Goal: Use online tool/utility: Utilize a website feature to perform a specific function

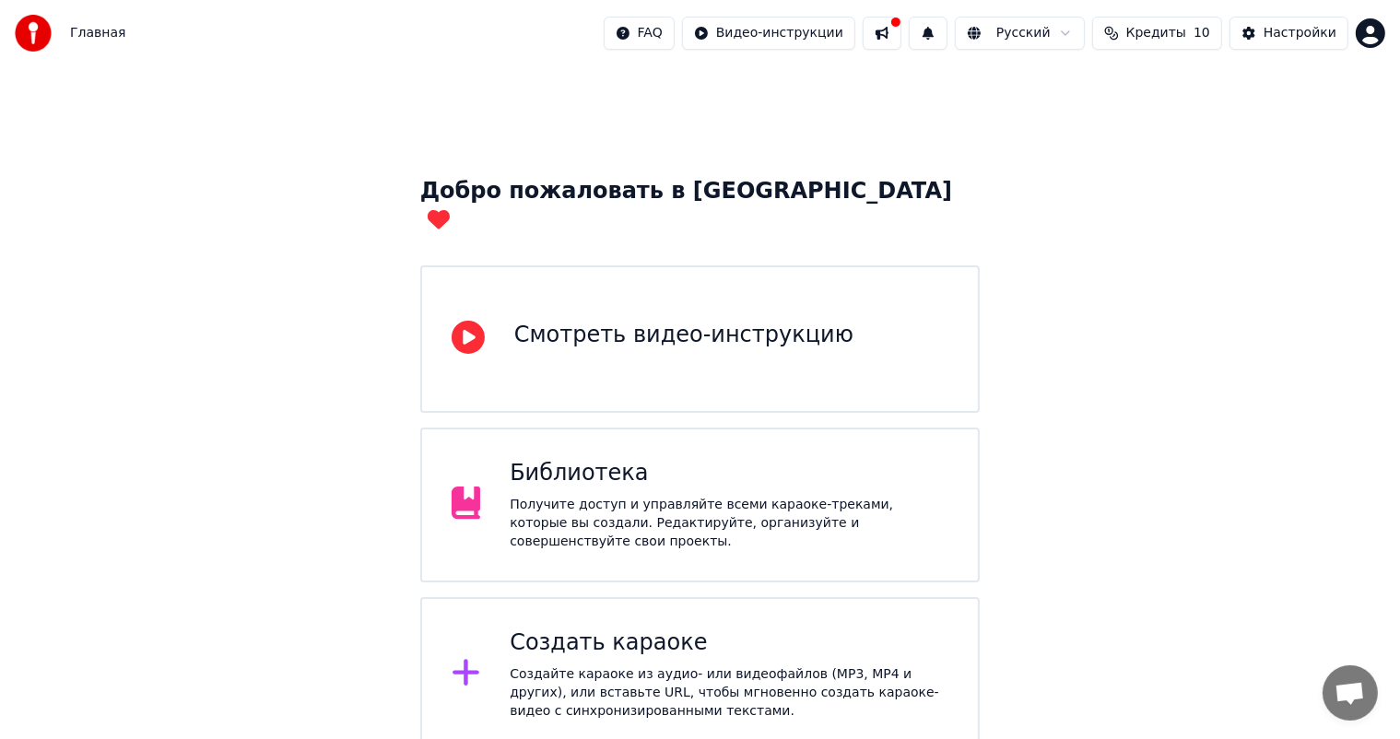
click at [693, 629] on div "Создать караоке" at bounding box center [729, 643] width 439 height 29
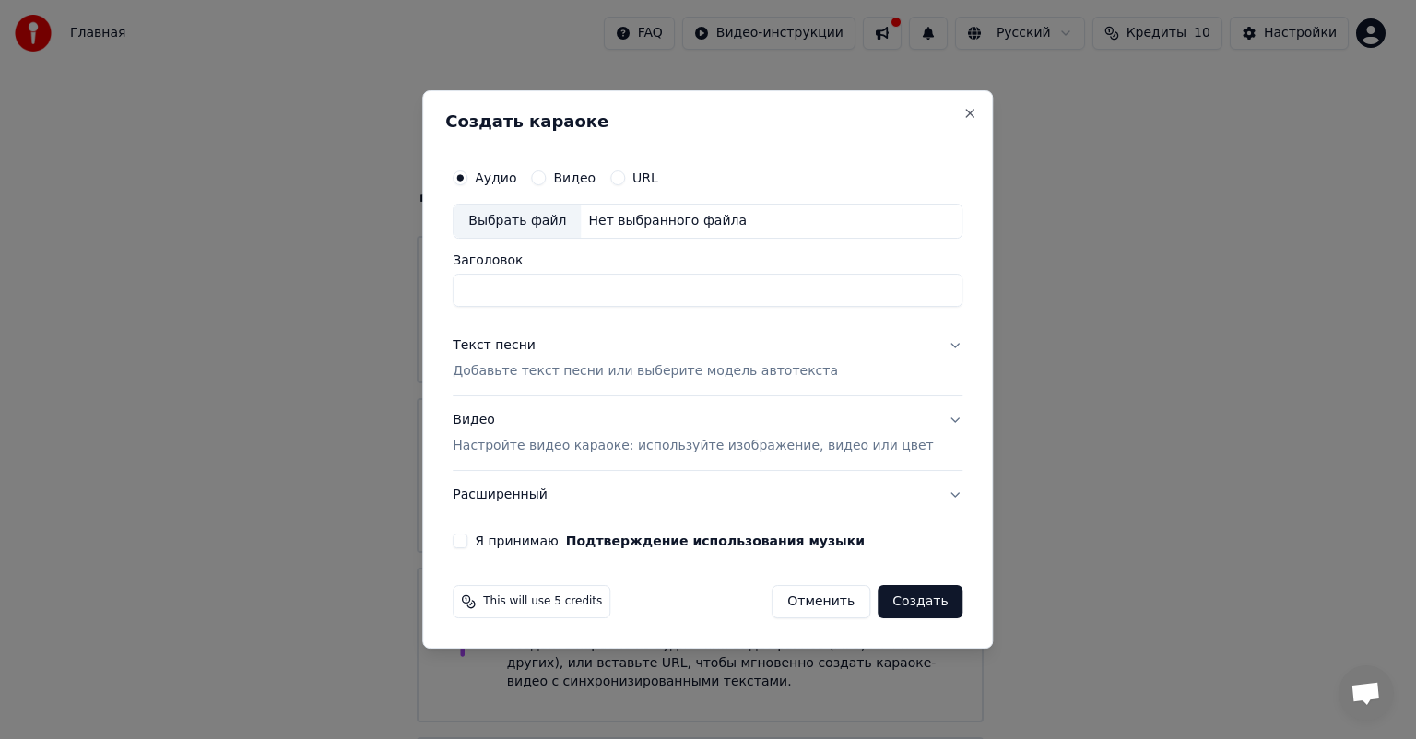
click at [546, 176] on button "Видео" at bounding box center [538, 178] width 15 height 15
click at [502, 178] on label "Аудио" at bounding box center [495, 177] width 41 height 13
click at [467, 178] on button "Аудио" at bounding box center [460, 178] width 15 height 15
click at [524, 222] on div "Выбрать файл" at bounding box center [517, 221] width 127 height 33
click at [579, 297] on input "**********" at bounding box center [708, 290] width 510 height 33
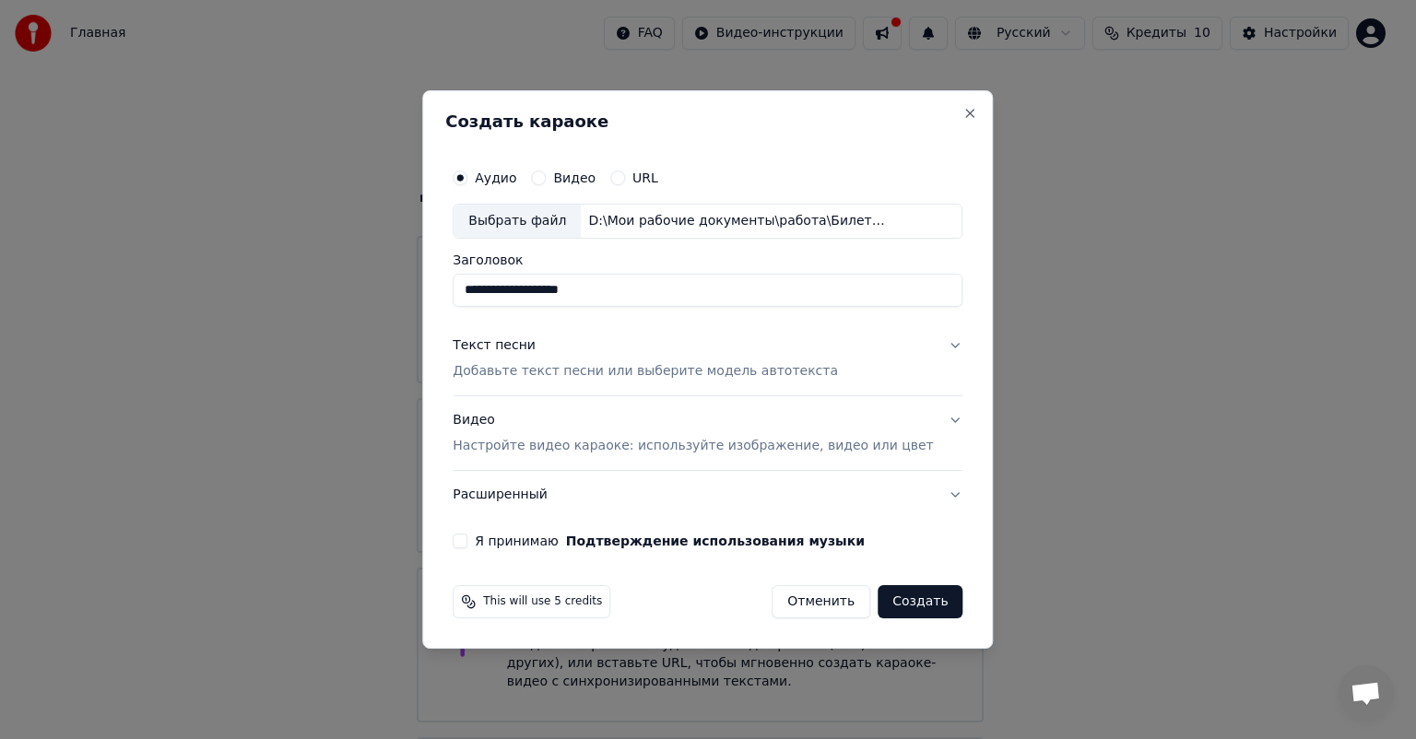
type input "**********"
click at [546, 365] on p "Добавьте текст песни или выберите модель автотекста" at bounding box center [645, 371] width 385 height 18
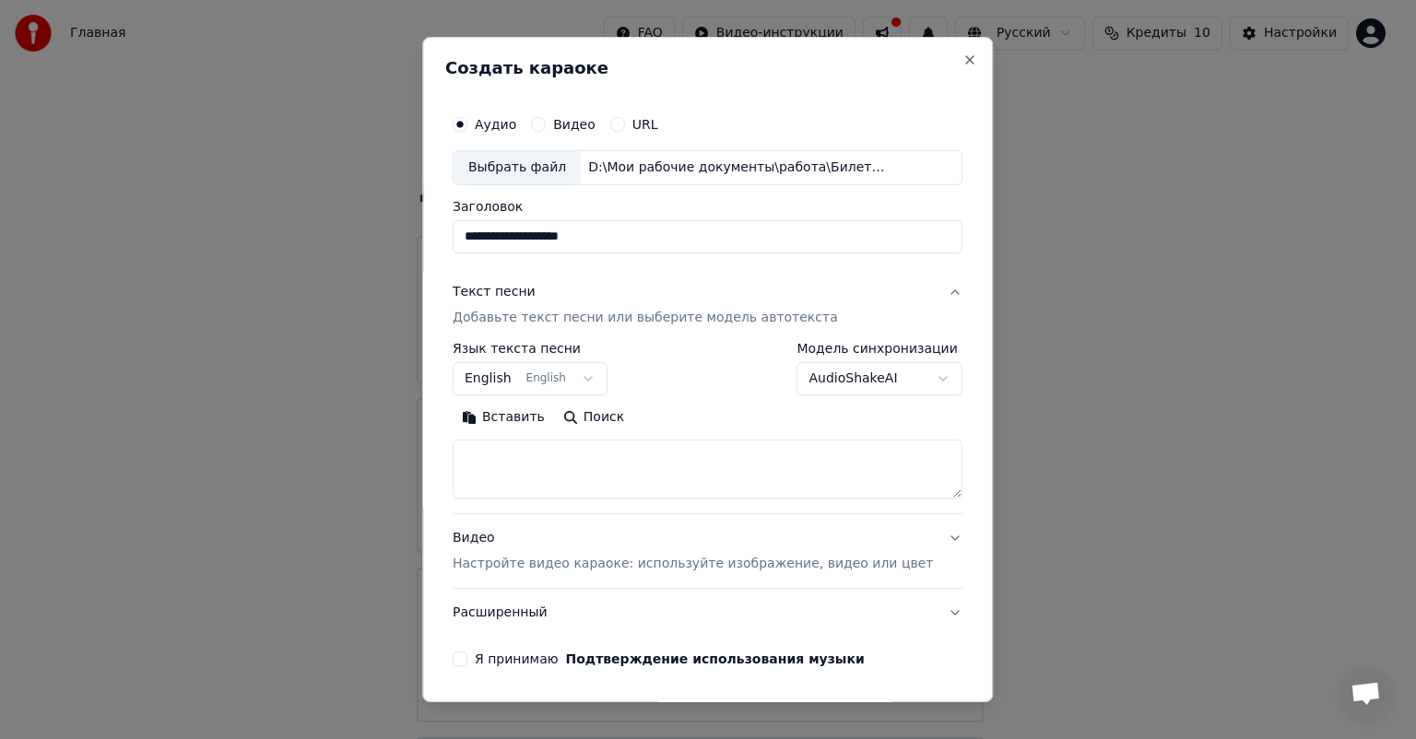
click at [531, 461] on textarea at bounding box center [708, 469] width 510 height 59
paste textarea "**********"
type textarea "**********"
click at [601, 379] on button "English English" at bounding box center [530, 378] width 155 height 33
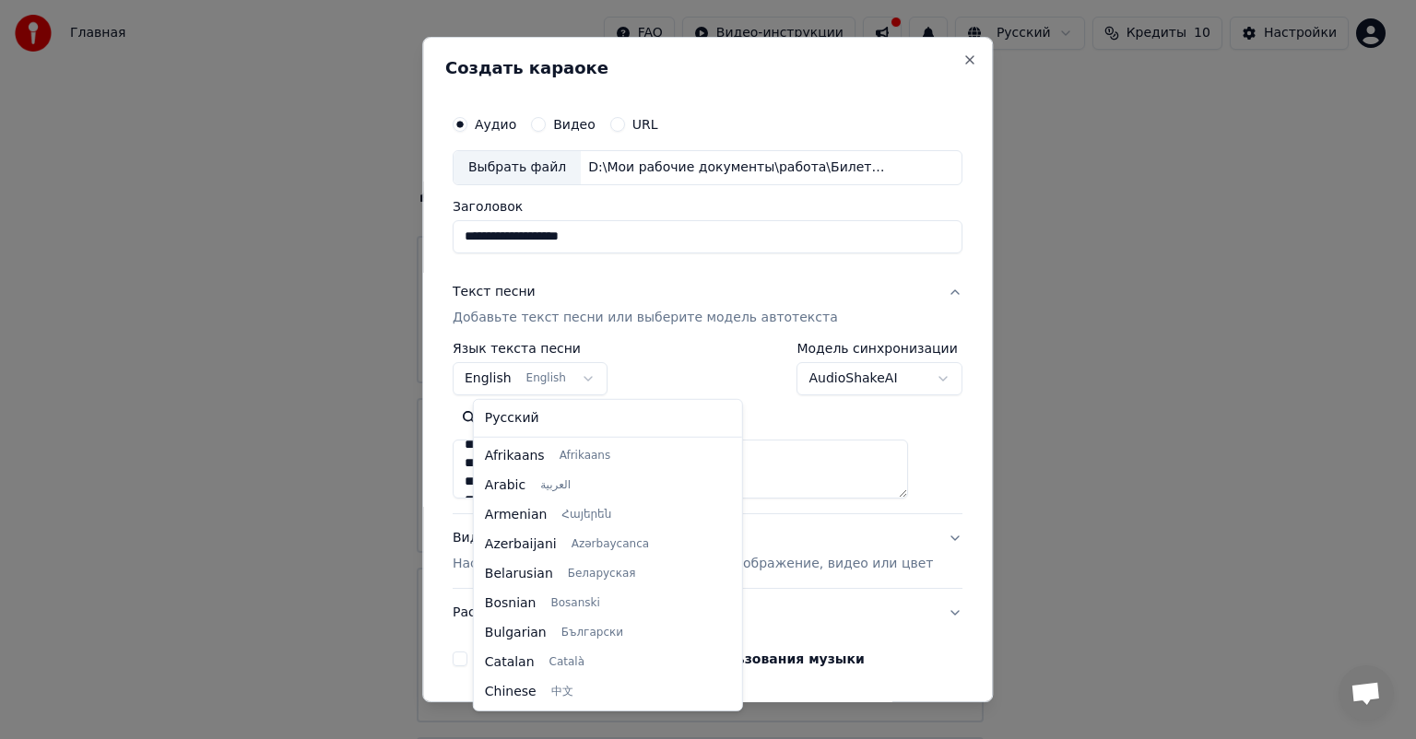
scroll to position [147, 0]
select select "**"
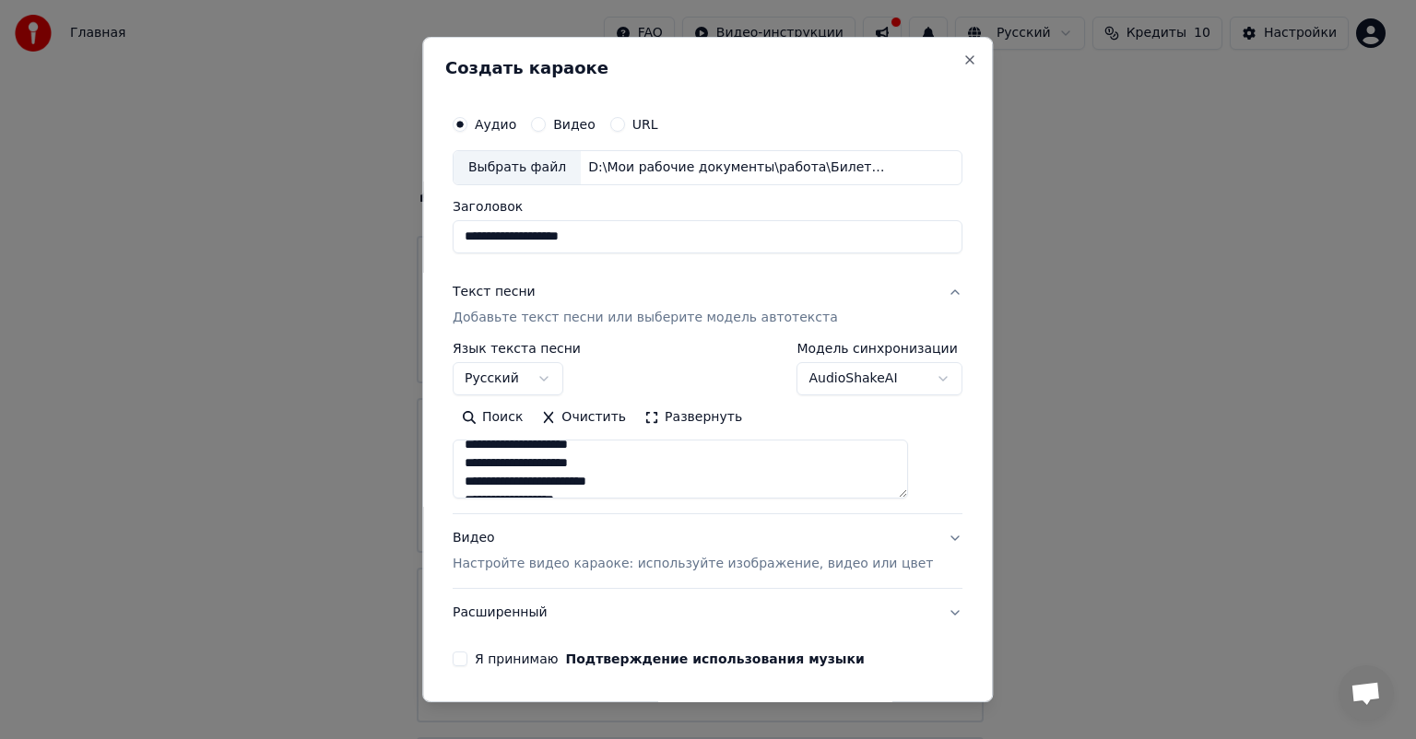
scroll to position [63, 0]
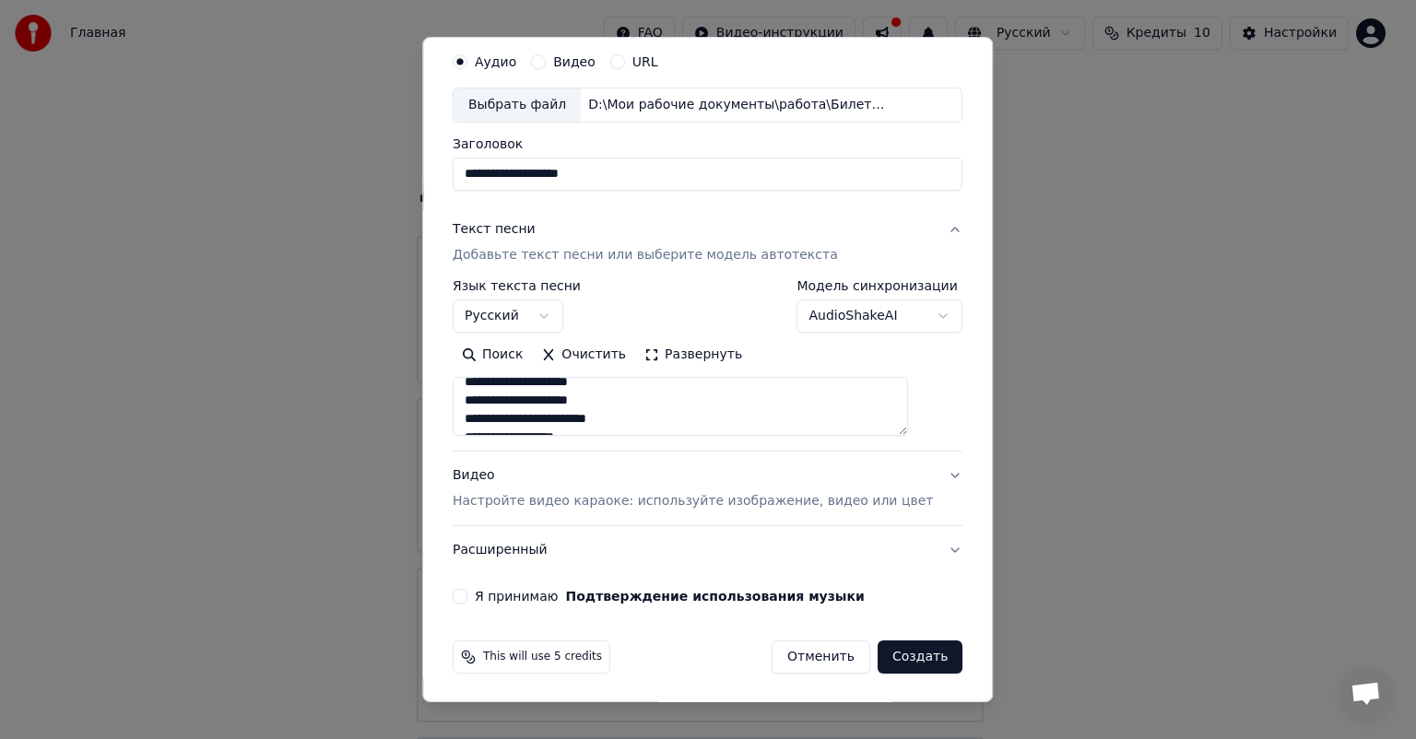
click at [599, 505] on p "Настройте видео караоке: используйте изображение, видео или цвет" at bounding box center [693, 501] width 480 height 18
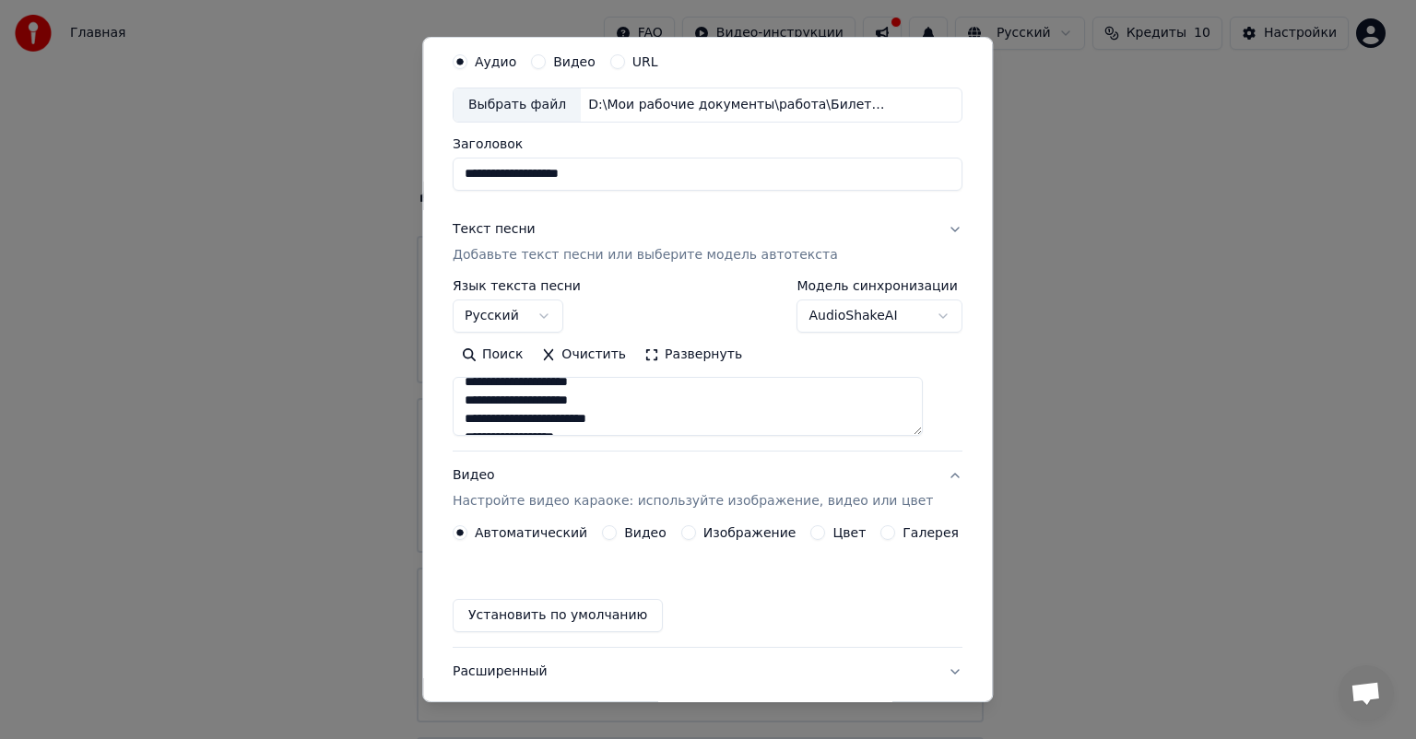
scroll to position [14, 0]
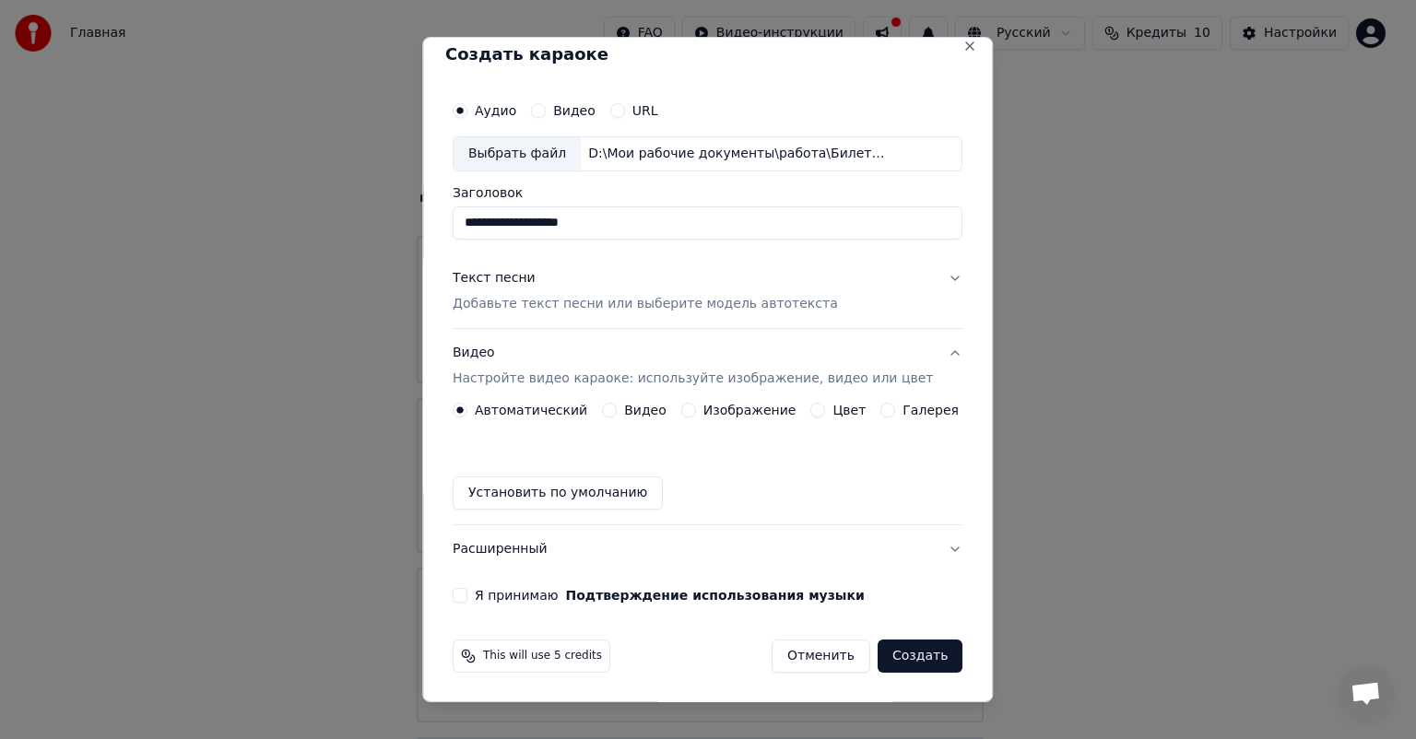
click at [707, 406] on label "Изображение" at bounding box center [749, 410] width 93 height 13
click at [696, 406] on button "Изображение" at bounding box center [688, 410] width 15 height 15
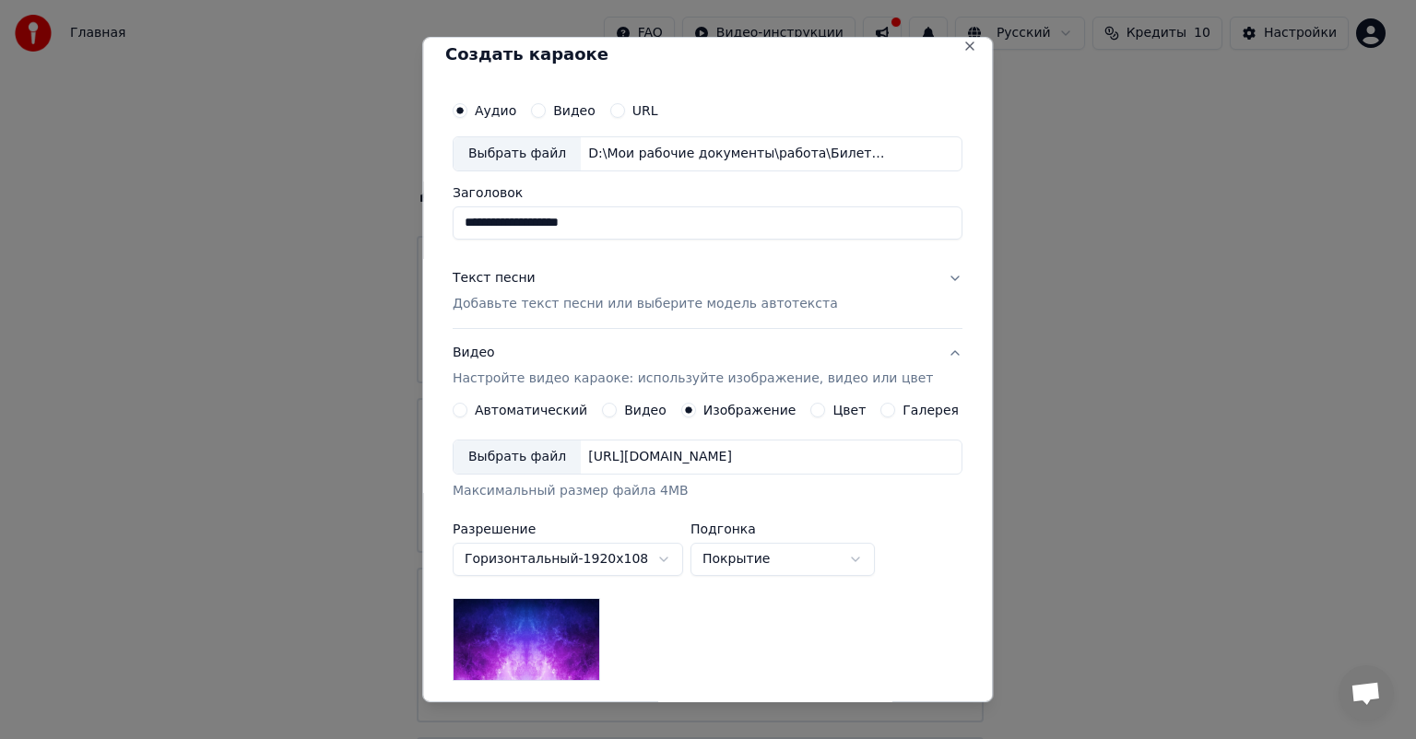
click at [533, 470] on div "Выбрать файл" at bounding box center [517, 457] width 127 height 33
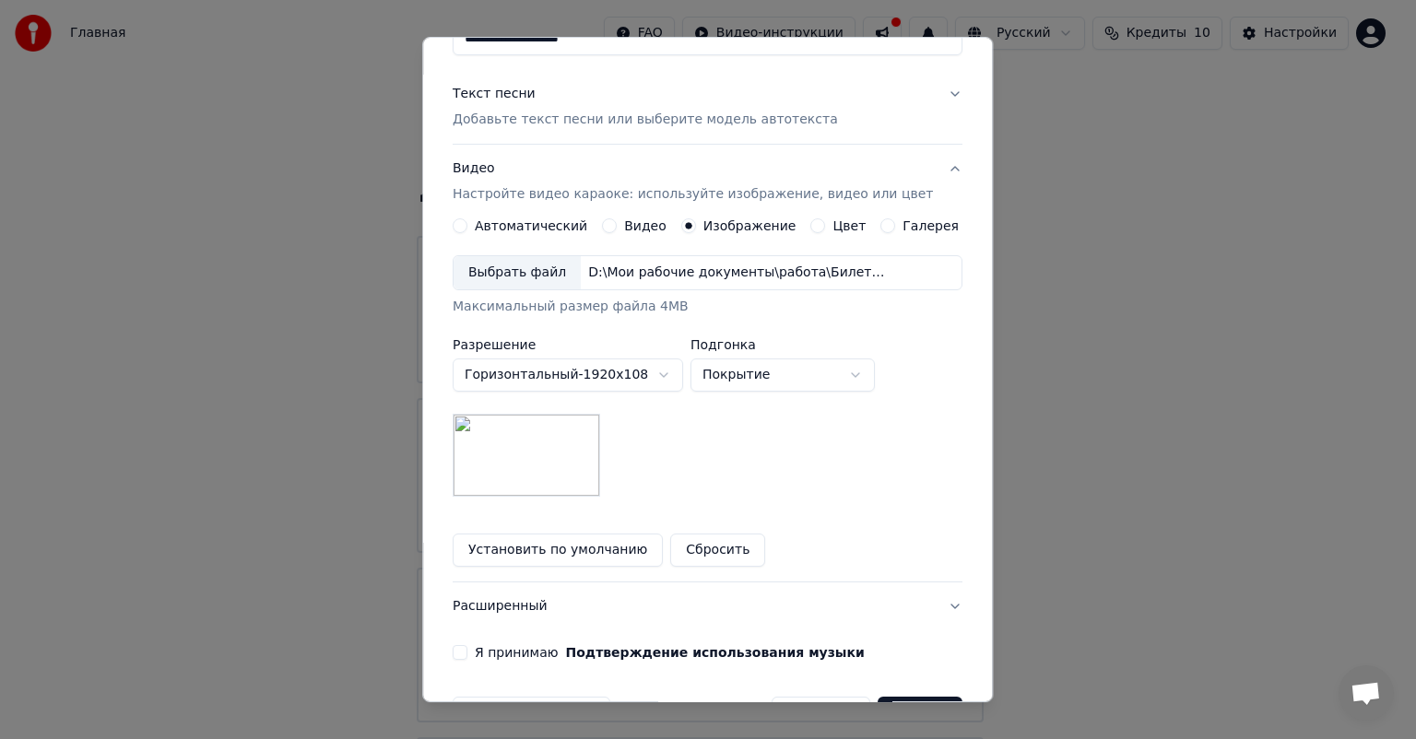
scroll to position [254, 0]
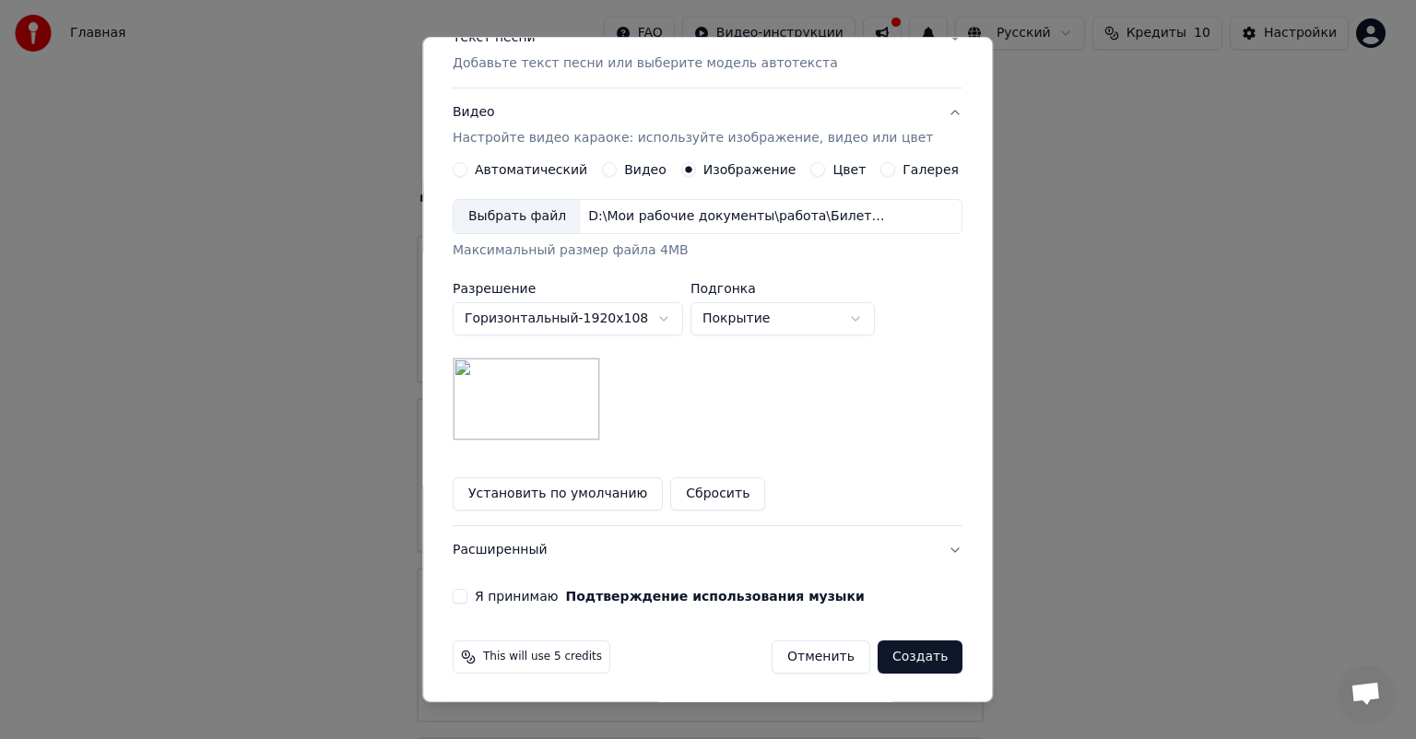
click at [467, 599] on button "Я принимаю Подтверждение использования музыки" at bounding box center [460, 596] width 15 height 15
click at [899, 664] on button "Создать" at bounding box center [920, 657] width 85 height 33
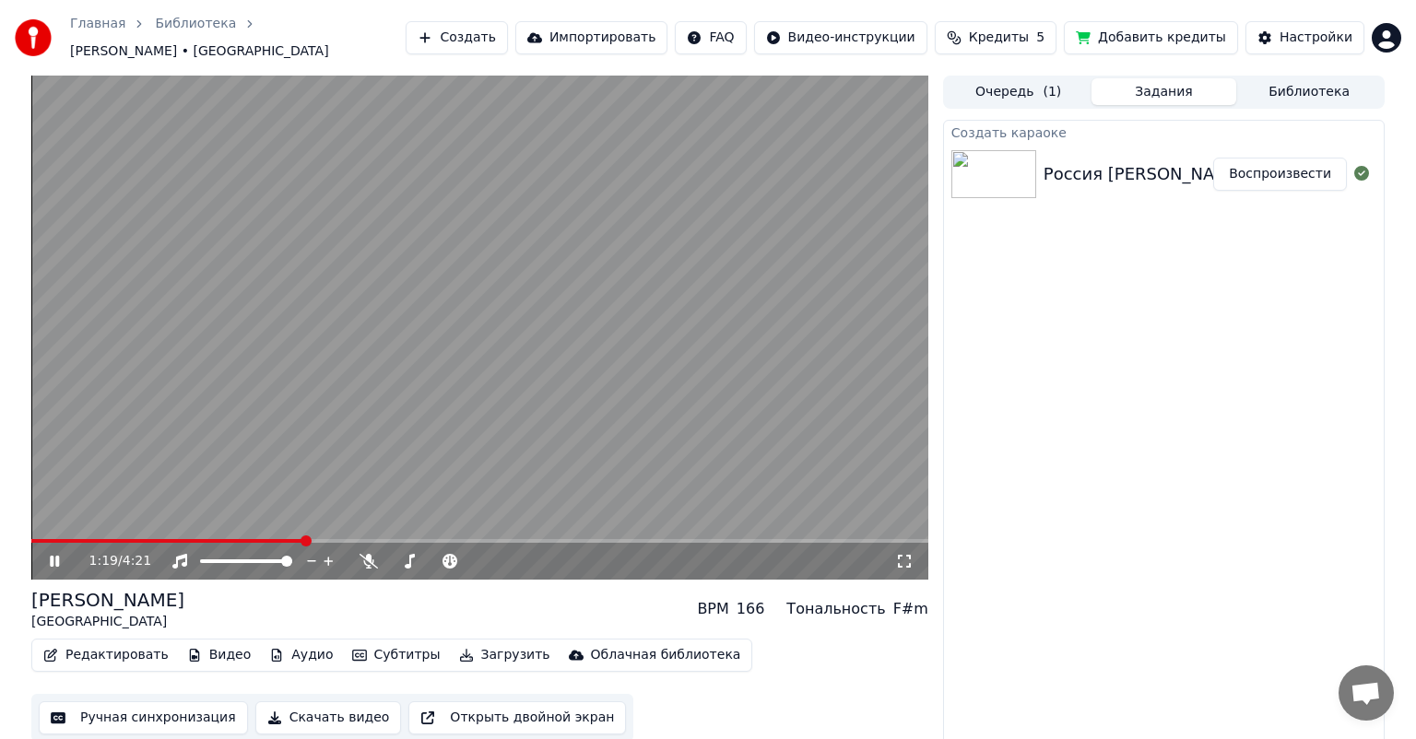
click at [59, 560] on div "1:19 / 4:21" at bounding box center [480, 561] width 882 height 18
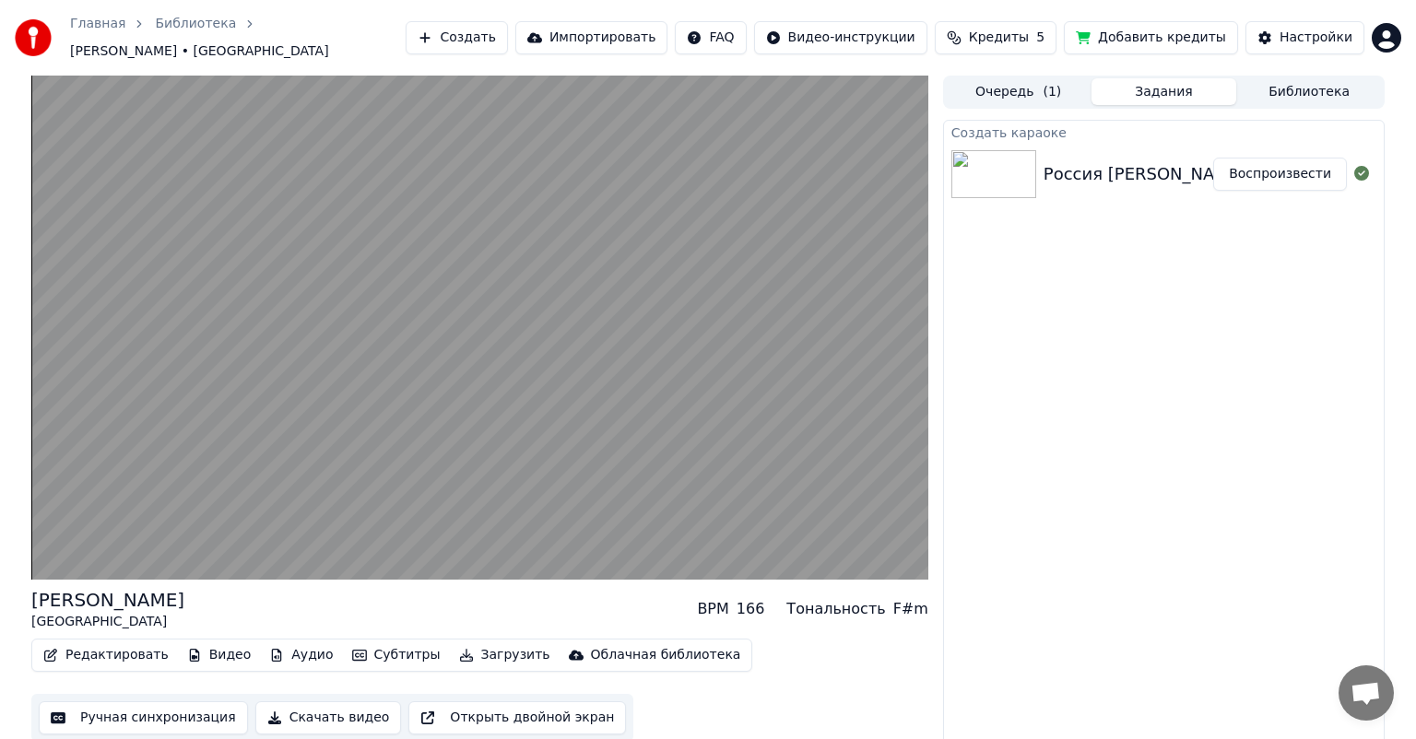
click at [332, 711] on button "Скачать видео" at bounding box center [328, 717] width 147 height 33
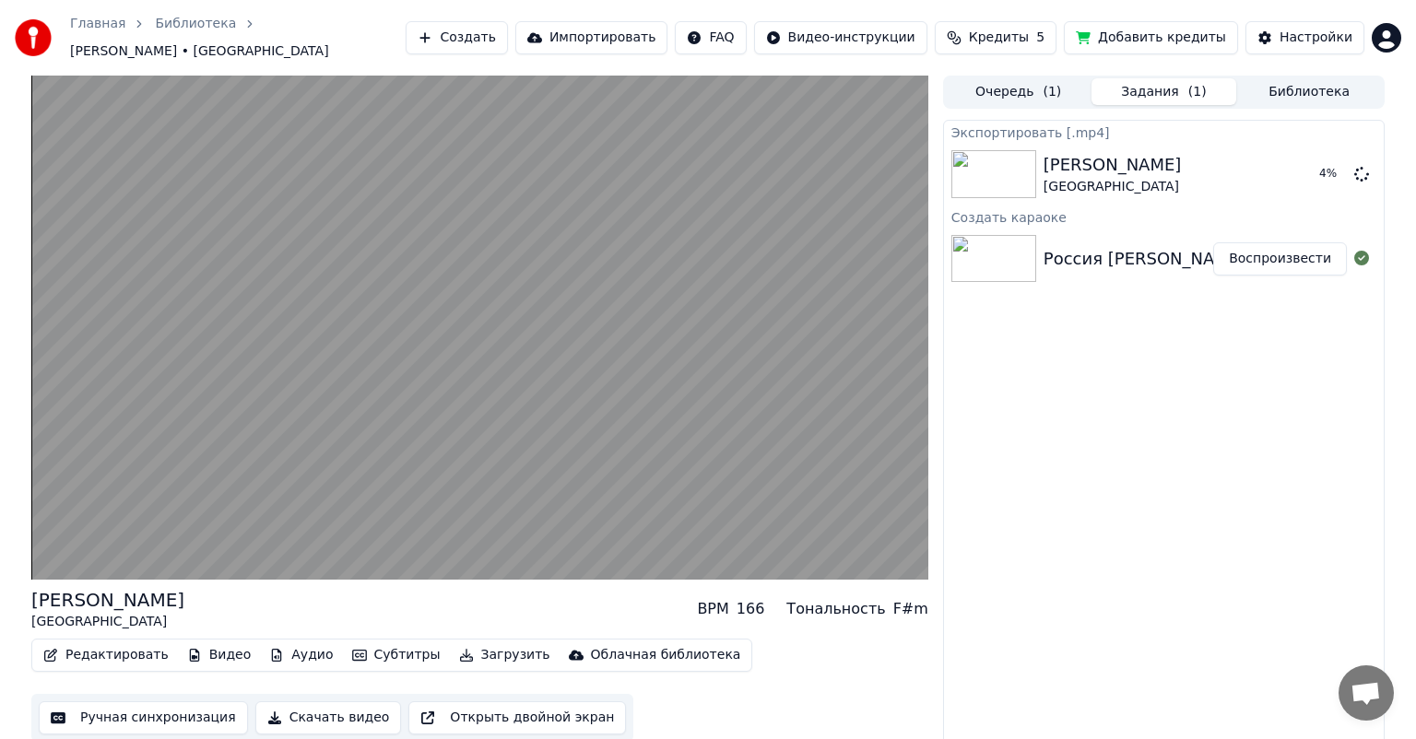
click at [317, 711] on button "Скачать видео" at bounding box center [328, 717] width 147 height 33
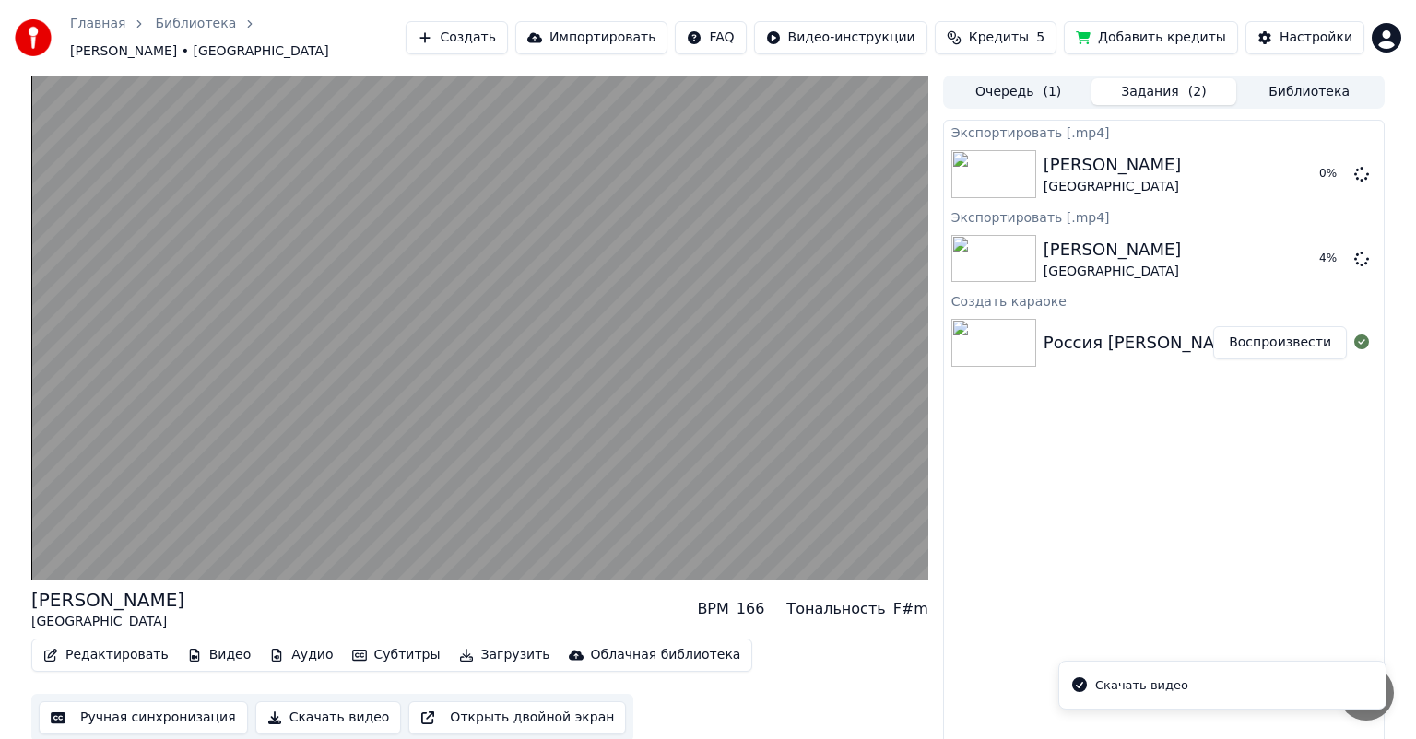
click at [1149, 681] on div "Скачать видео" at bounding box center [1141, 686] width 93 height 18
click at [1077, 689] on icon "Notifications alt+T" at bounding box center [1079, 684] width 15 height 15
click at [479, 649] on button "Загрузить" at bounding box center [505, 655] width 106 height 26
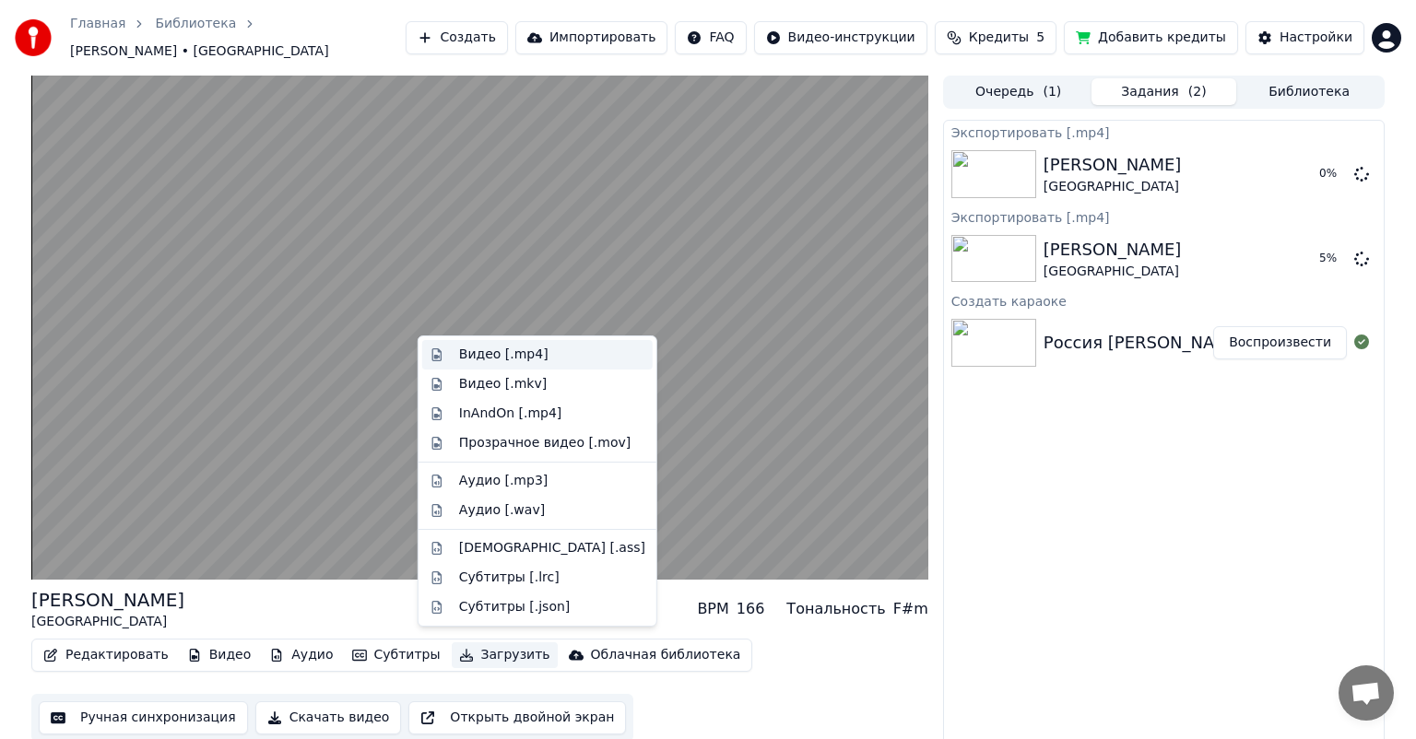
click at [476, 354] on div "Видео [.mp4]" at bounding box center [503, 355] width 89 height 18
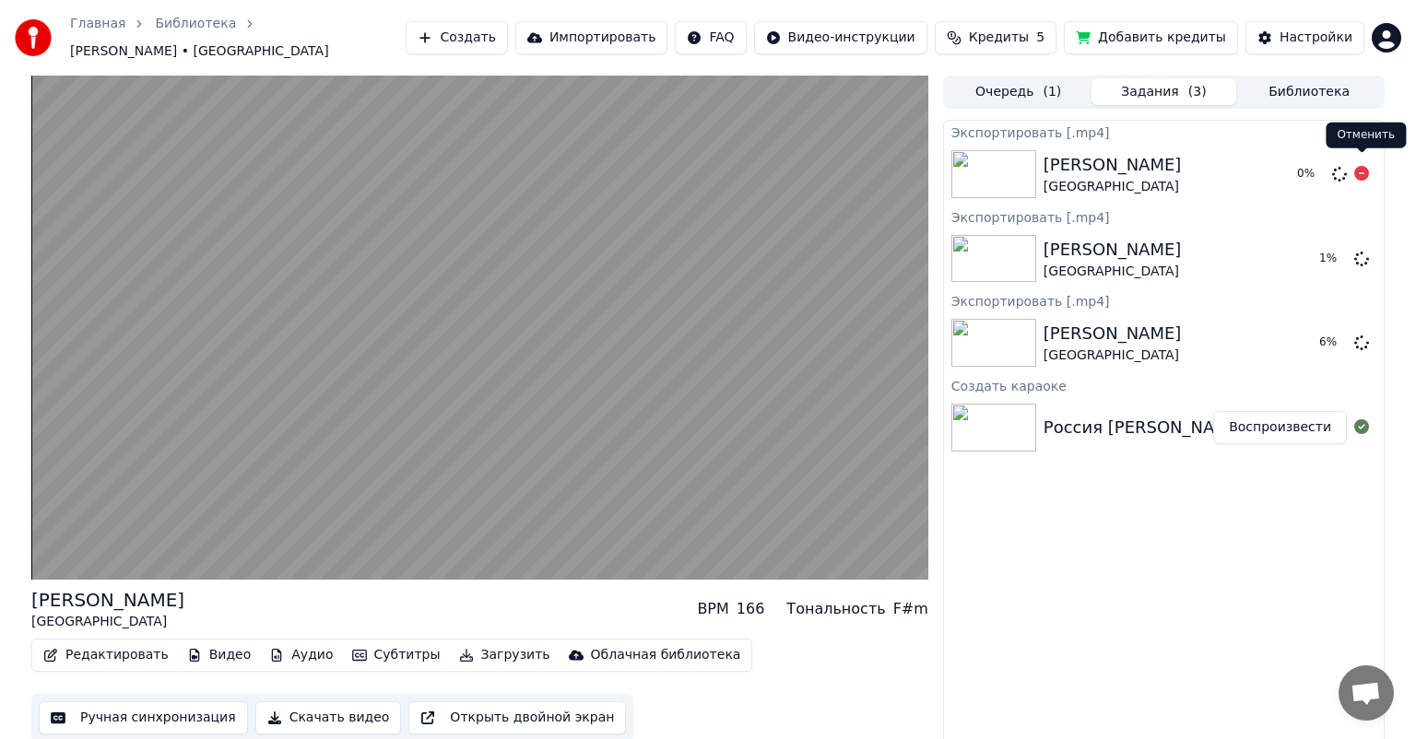
click at [1363, 167] on icon at bounding box center [1361, 173] width 15 height 15
click at [1362, 246] on body "Главная Библиотека [PERSON_NAME] • Россия Создать Импортировать FAQ Видео-инстр…" at bounding box center [708, 369] width 1416 height 739
click at [1363, 246] on body "Главная Библиотека [PERSON_NAME] • Россия Создать Импортировать FAQ Видео-инстр…" at bounding box center [708, 369] width 1416 height 739
click at [1367, 252] on icon at bounding box center [1361, 258] width 15 height 15
click at [1362, 166] on icon at bounding box center [1361, 173] width 15 height 15
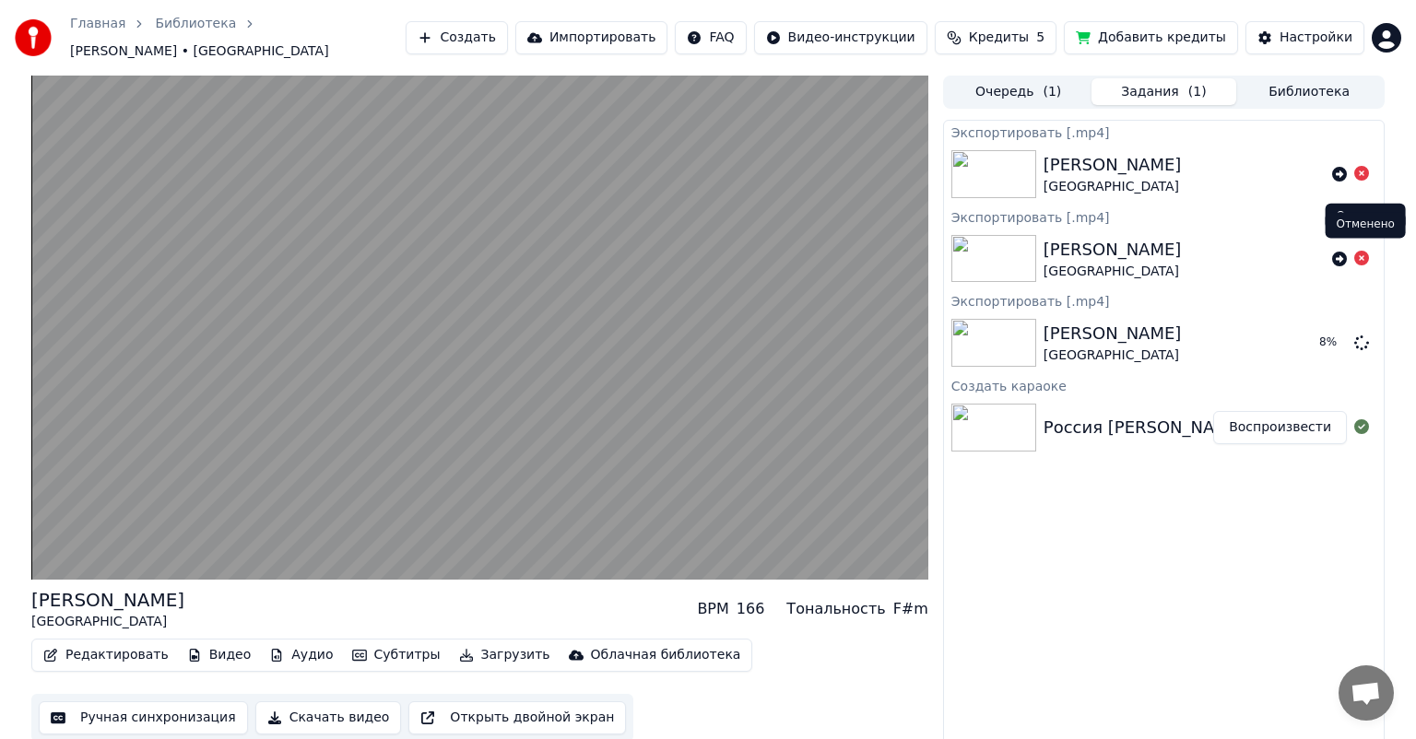
click at [1364, 251] on icon at bounding box center [1361, 258] width 15 height 15
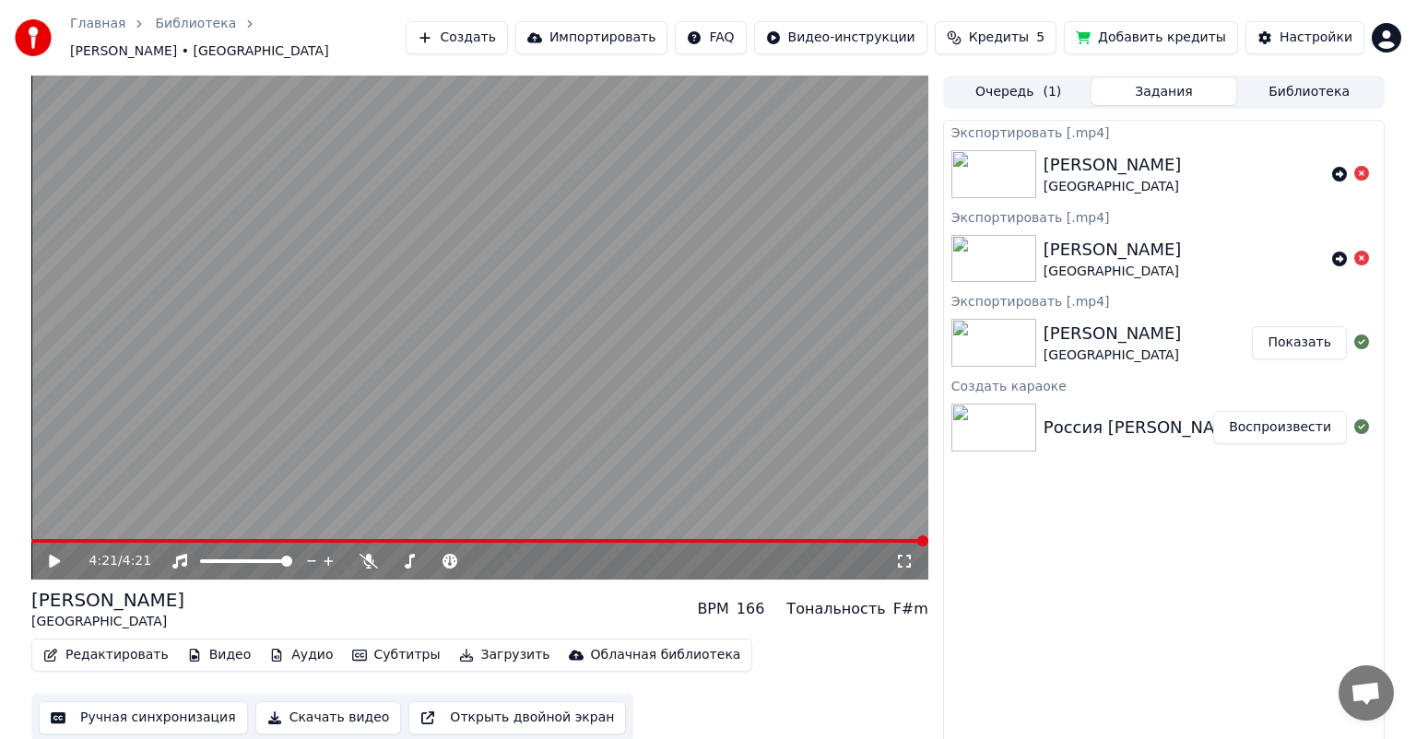
click at [1295, 334] on button "Показать" at bounding box center [1299, 342] width 95 height 33
